Goal: Navigation & Orientation: Find specific page/section

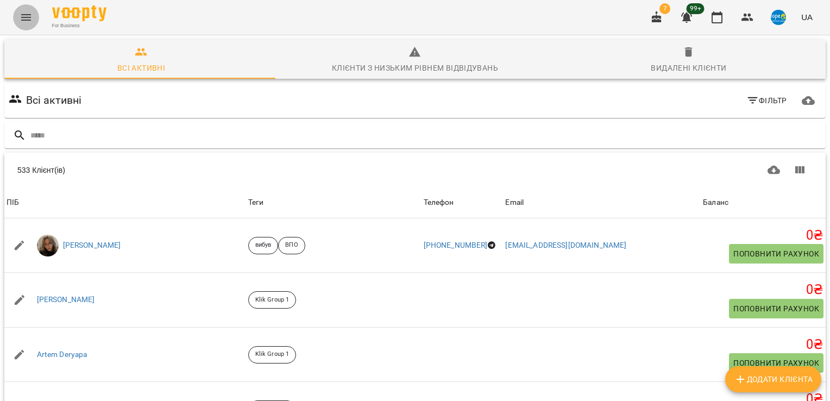
click at [24, 21] on icon "Menu" at bounding box center [26, 17] width 13 height 13
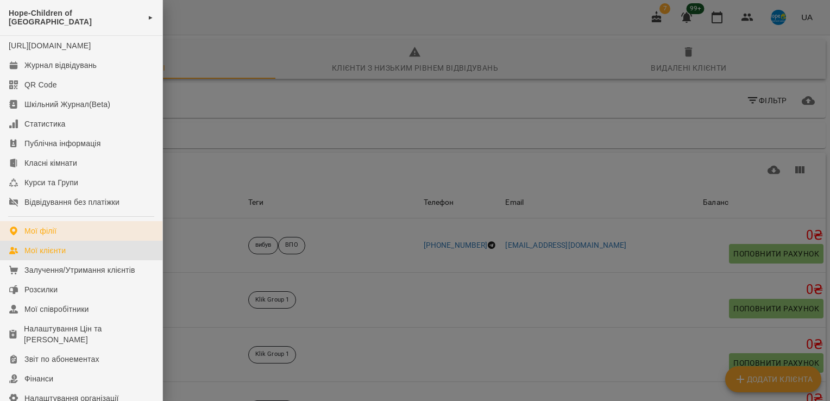
click at [42, 236] on div "Мої філії" at bounding box center [40, 230] width 32 height 11
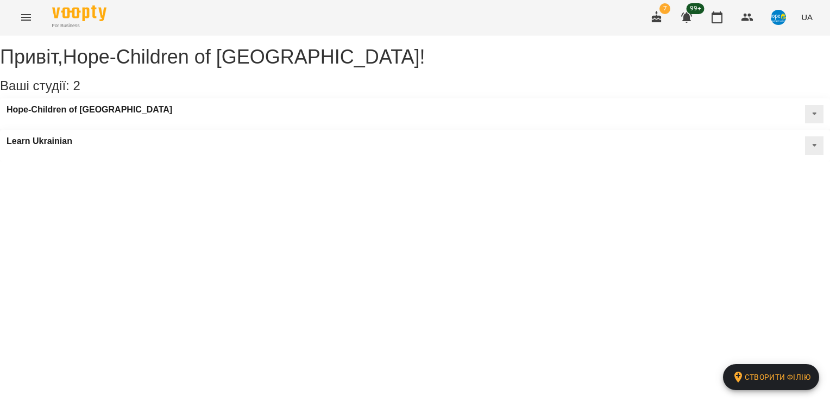
click at [72, 136] on div "Learn Ukrainian" at bounding box center [40, 145] width 66 height 18
click at [450, 130] on div "Learn Ukrainian" at bounding box center [415, 146] width 830 height 32
click at [805, 136] on button at bounding box center [814, 145] width 18 height 18
click at [372, 130] on div "Learn Ukrainian Публічна інформація Класні кімнати Статичний розклад" at bounding box center [415, 146] width 830 height 32
click at [497, 130] on div "Learn Ukrainian" at bounding box center [415, 146] width 830 height 32
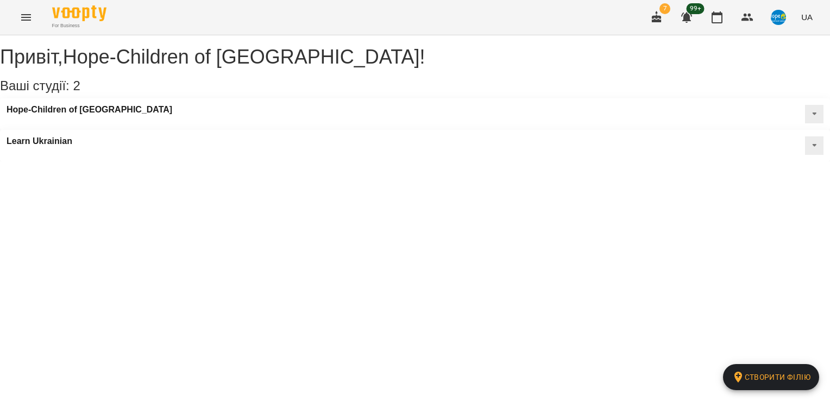
click at [497, 130] on div "Learn Ukrainian" at bounding box center [415, 146] width 830 height 32
click at [812, 144] on icon at bounding box center [814, 145] width 4 height 3
